Goal: Register for event/course

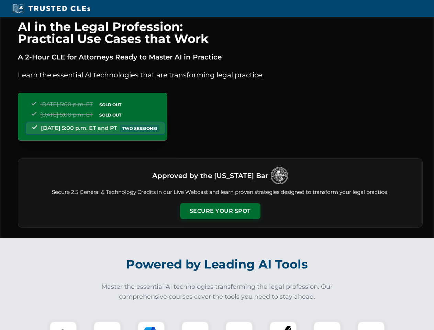
click at [220, 211] on button "Secure Your Spot" at bounding box center [220, 211] width 80 height 16
click at [63, 326] on img at bounding box center [63, 335] width 20 height 20
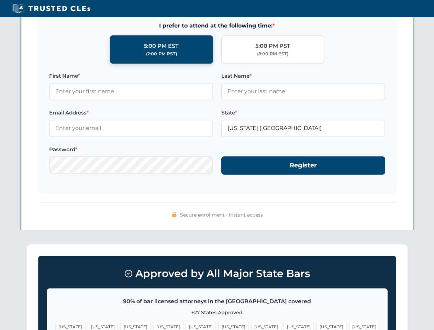
click at [251, 326] on span "[US_STATE]" at bounding box center [266, 327] width 30 height 10
click at [317, 326] on span "[US_STATE]" at bounding box center [332, 327] width 30 height 10
